Goal: Transaction & Acquisition: Purchase product/service

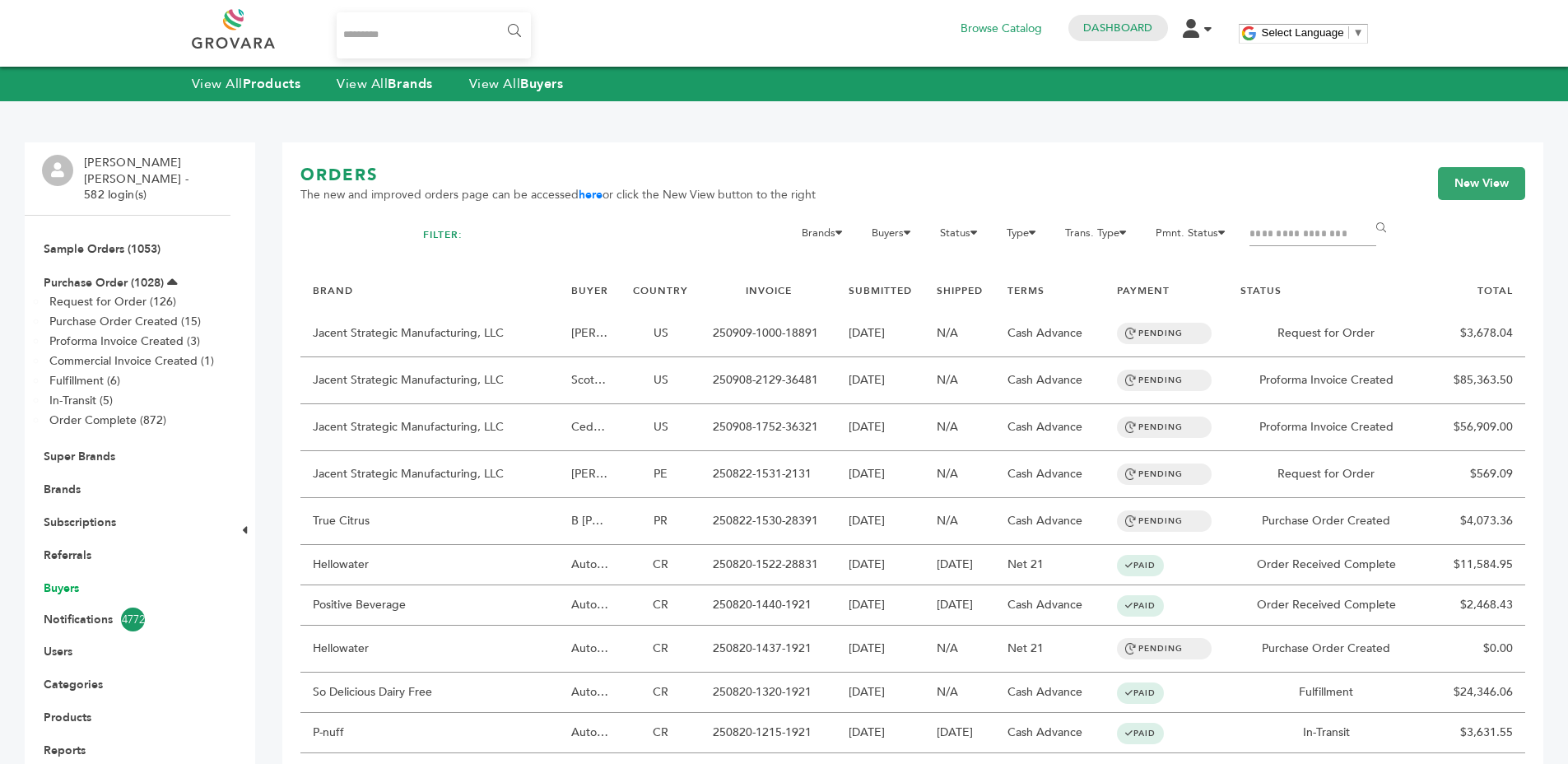
click at [62, 580] on link "Buyers" at bounding box center [61, 588] width 36 height 16
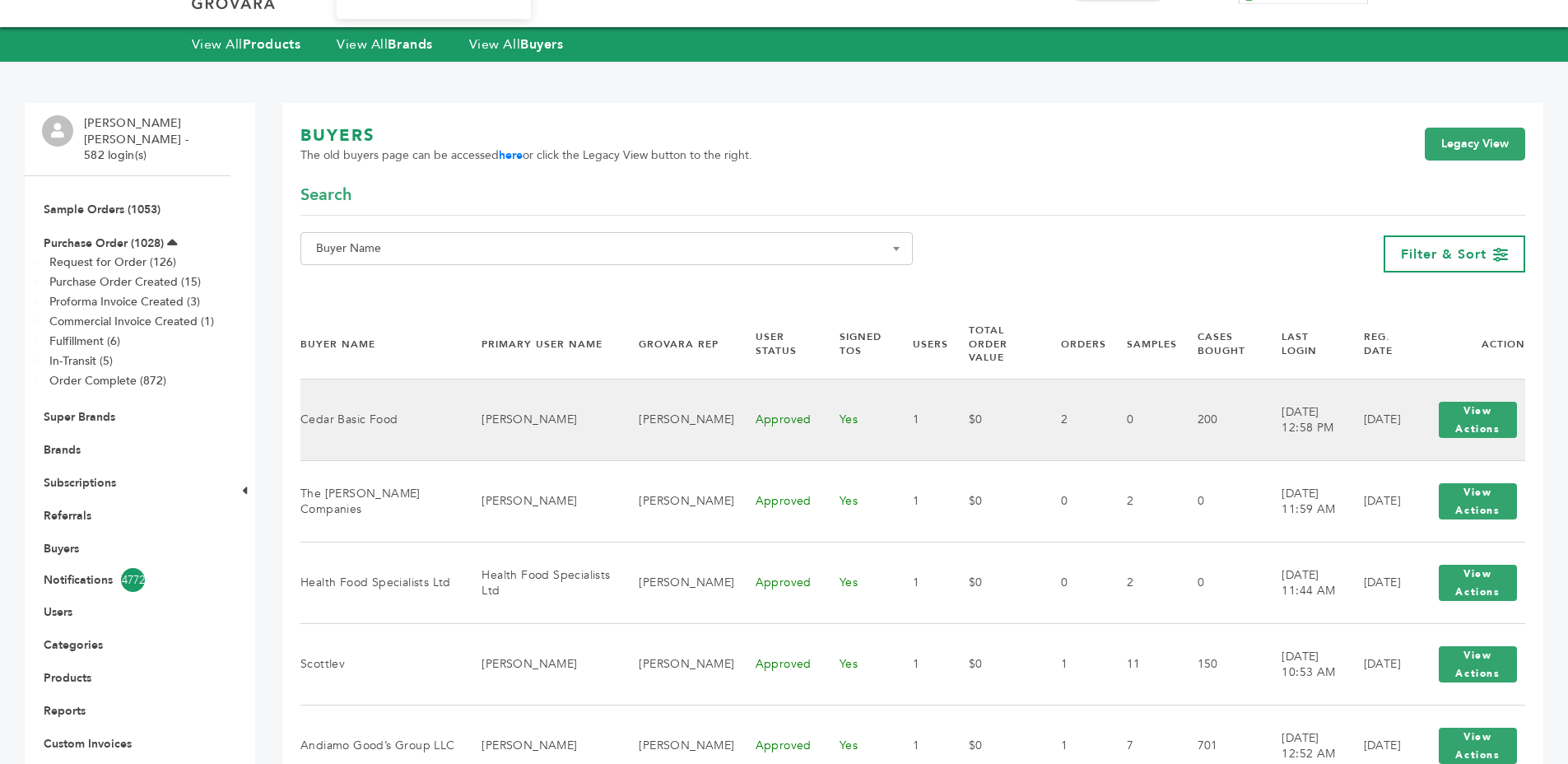
scroll to position [105, 0]
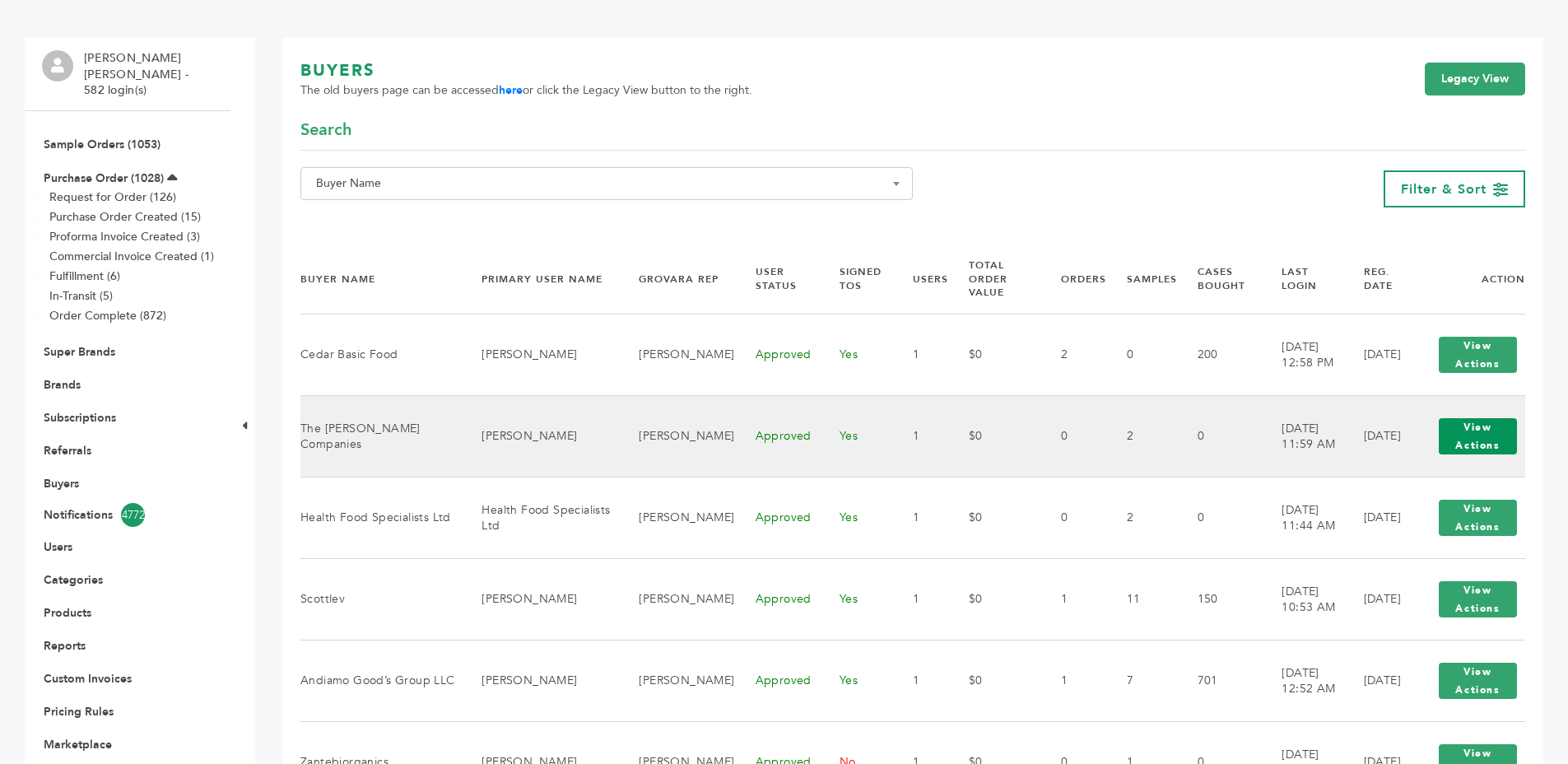
click at [1476, 432] on button "View Actions" at bounding box center [1478, 436] width 78 height 36
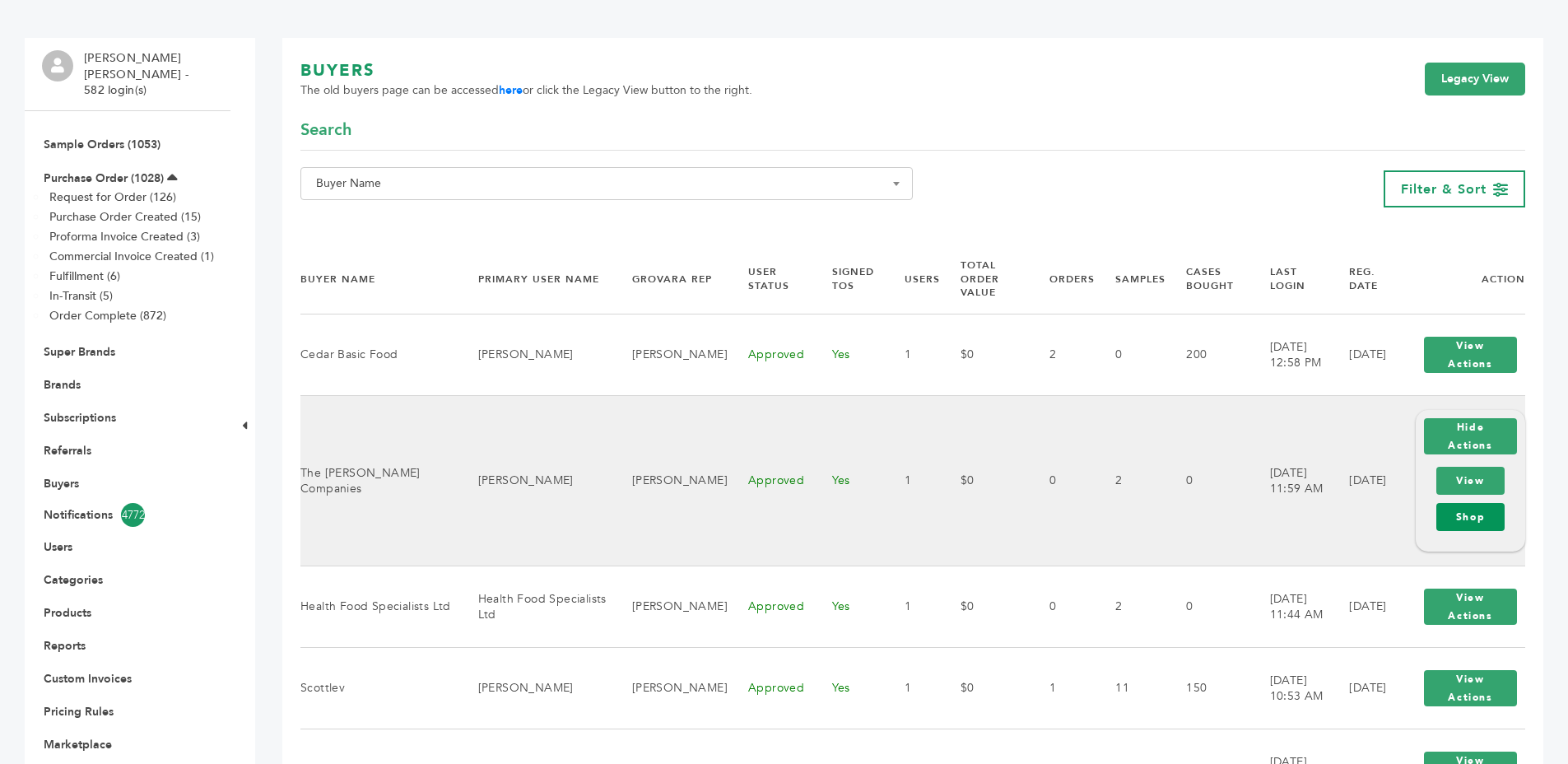
click at [1493, 526] on link "Shop" at bounding box center [1470, 517] width 68 height 28
